Goal: Check status: Check status

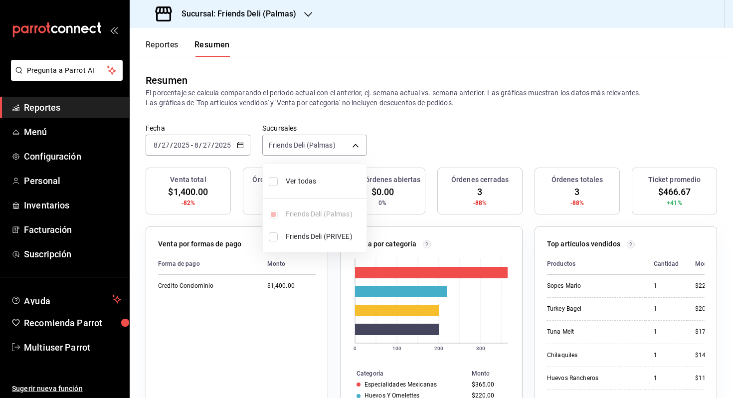
click at [253, 102] on div at bounding box center [366, 199] width 733 height 398
click at [172, 45] on button "Reportes" at bounding box center [162, 48] width 33 height 17
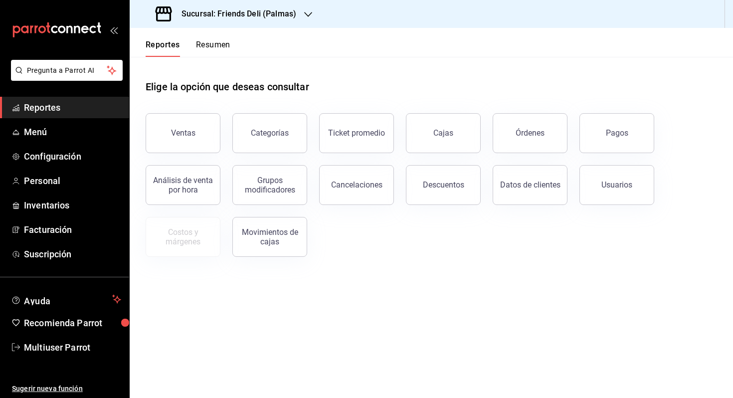
click at [273, 14] on h3 "Sucursal: Friends Deli (Palmas)" at bounding box center [235, 14] width 123 height 12
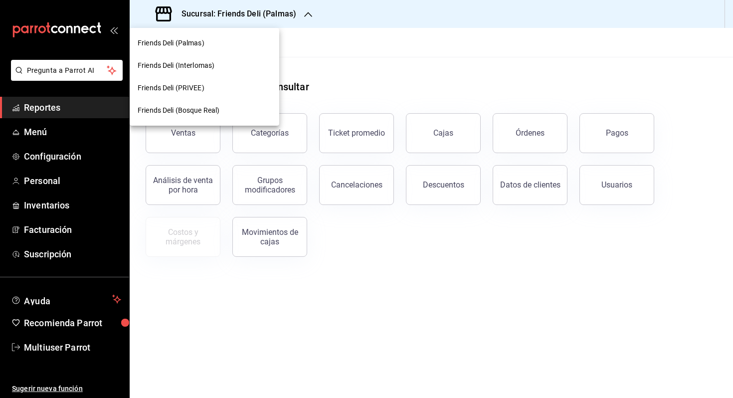
click at [237, 90] on div "Friends Deli (PRIVEE)" at bounding box center [205, 88] width 134 height 10
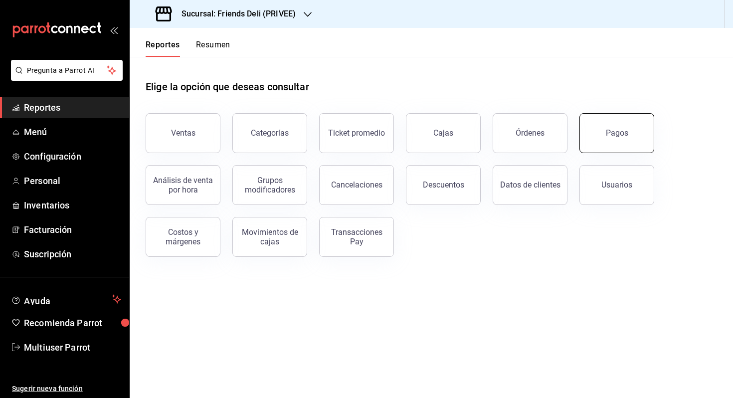
click at [645, 132] on button "Pagos" at bounding box center [617, 133] width 75 height 40
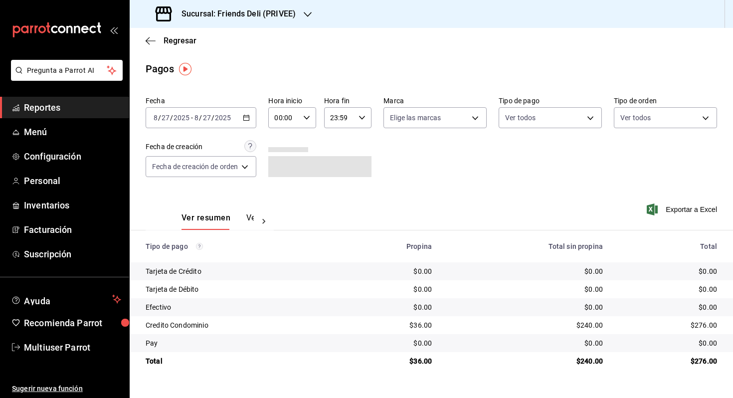
click at [242, 115] on div "[DATE] [DATE] - [DATE] [DATE]" at bounding box center [201, 117] width 111 height 21
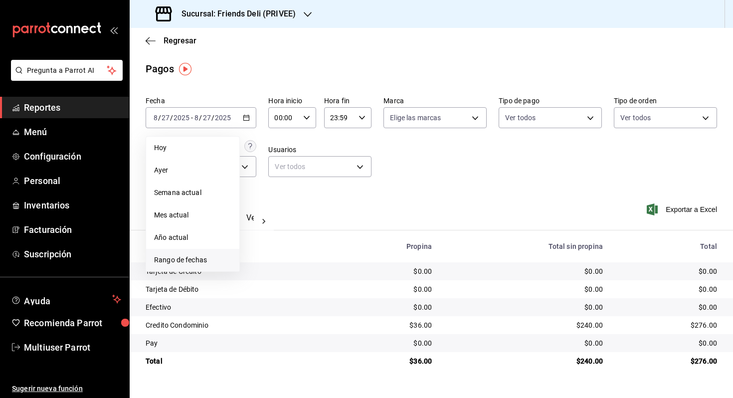
click at [207, 261] on span "Rango de fechas" at bounding box center [192, 260] width 77 height 10
click at [342, 229] on button "16" at bounding box center [348, 228] width 17 height 18
click at [297, 275] on button "27" at bounding box center [295, 272] width 17 height 18
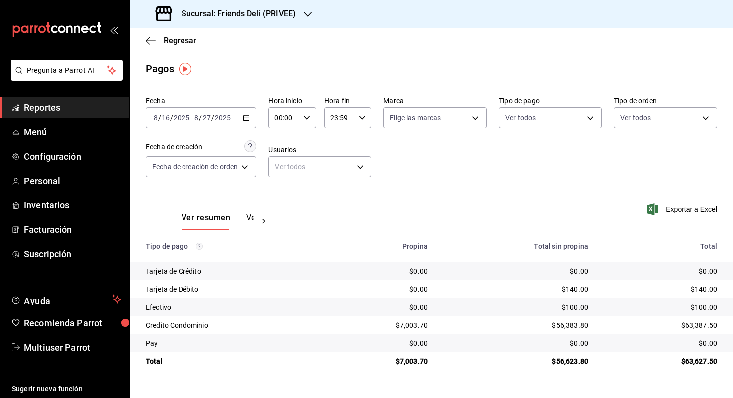
click at [289, 15] on h3 "Sucursal: Friends Deli (PRIVEE)" at bounding box center [235, 14] width 122 height 12
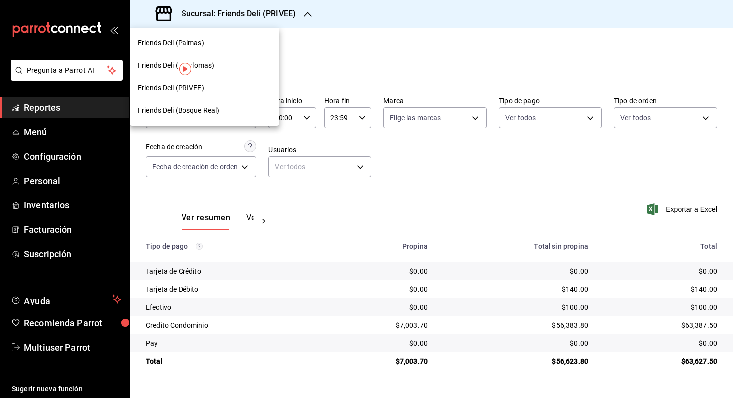
click at [245, 43] on div "Friends Deli (Palmas)" at bounding box center [205, 43] width 134 height 10
